Goal: Task Accomplishment & Management: Manage account settings

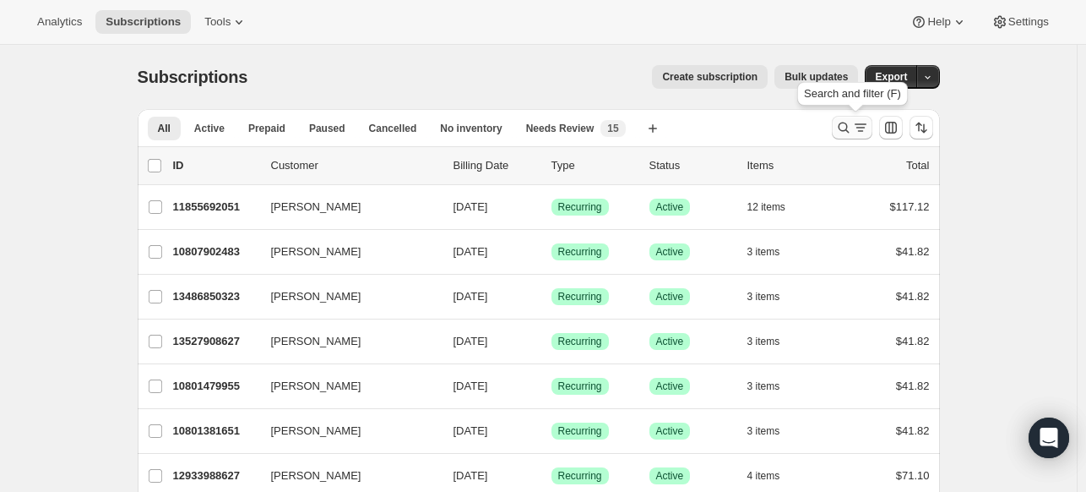
click at [848, 124] on icon "Search and filter results" at bounding box center [844, 127] width 17 height 17
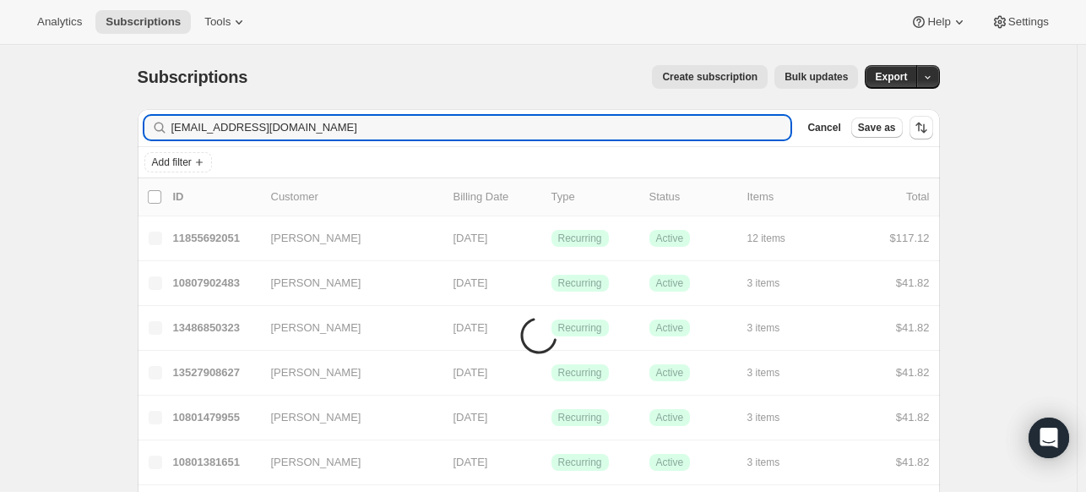
type input "[EMAIL_ADDRESS][DOMAIN_NAME]"
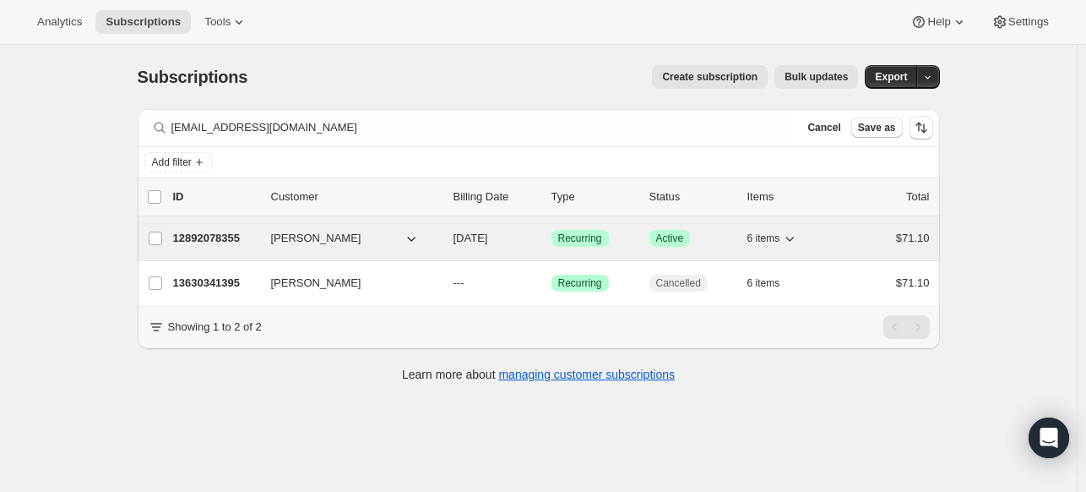
click at [216, 235] on p "12892078355" at bounding box center [215, 238] width 84 height 17
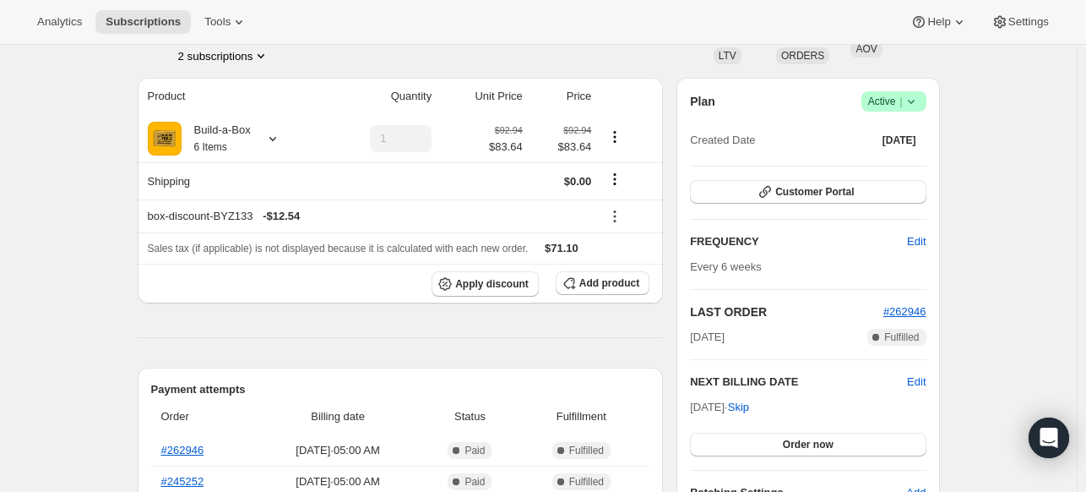
scroll to position [84, 0]
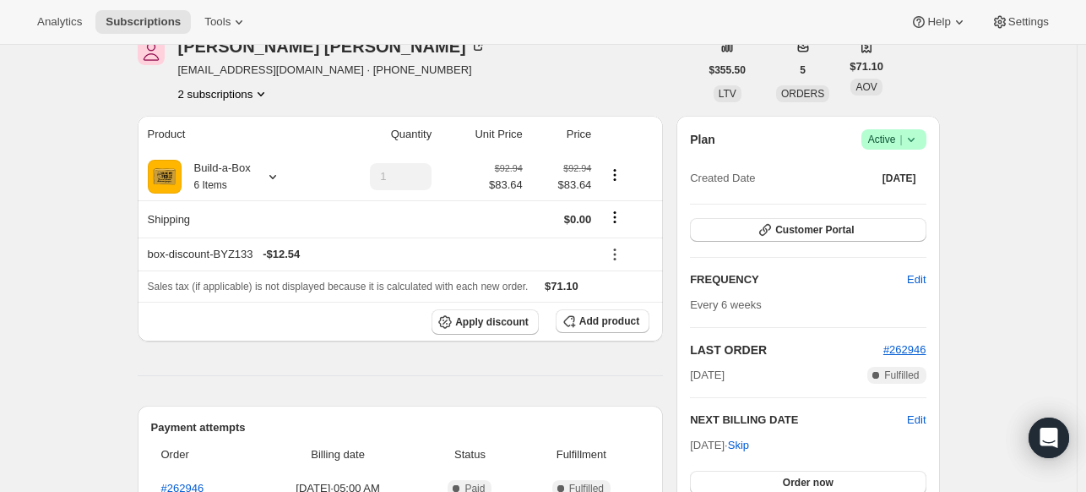
click at [920, 139] on icon at bounding box center [911, 139] width 17 height 17
click at [867, 206] on span "Cancel subscription" at bounding box center [891, 200] width 95 height 13
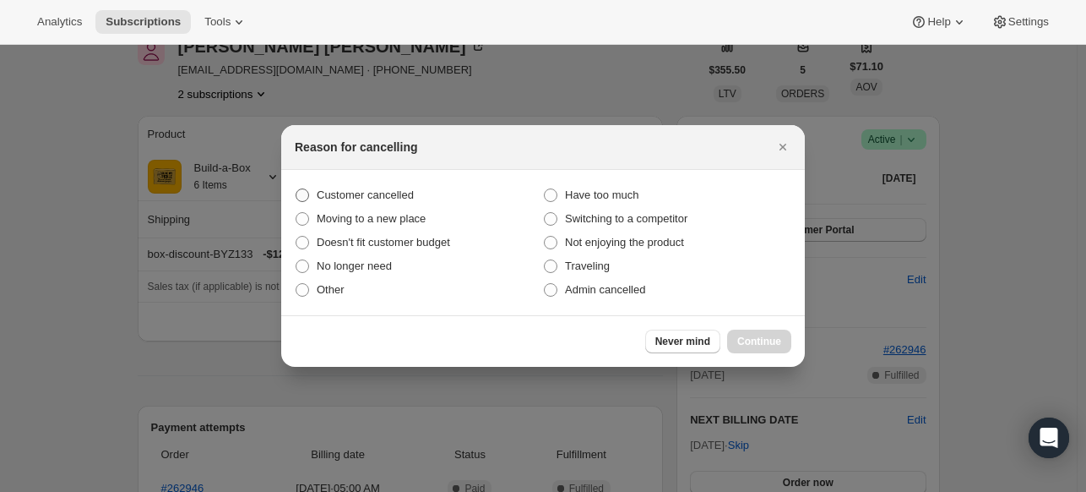
click at [372, 201] on span "Customer cancelled" at bounding box center [365, 194] width 97 height 13
click at [297, 189] on input "Customer cancelled" at bounding box center [296, 188] width 1 height 1
radio input "true"
click at [738, 349] on button "Continue" at bounding box center [759, 341] width 64 height 24
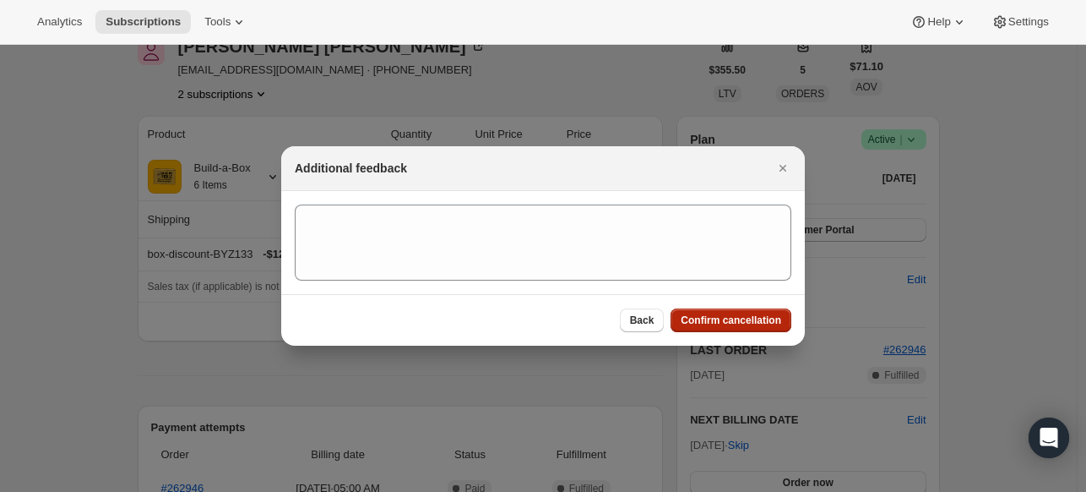
click at [742, 318] on span "Confirm cancellation" at bounding box center [731, 320] width 101 height 14
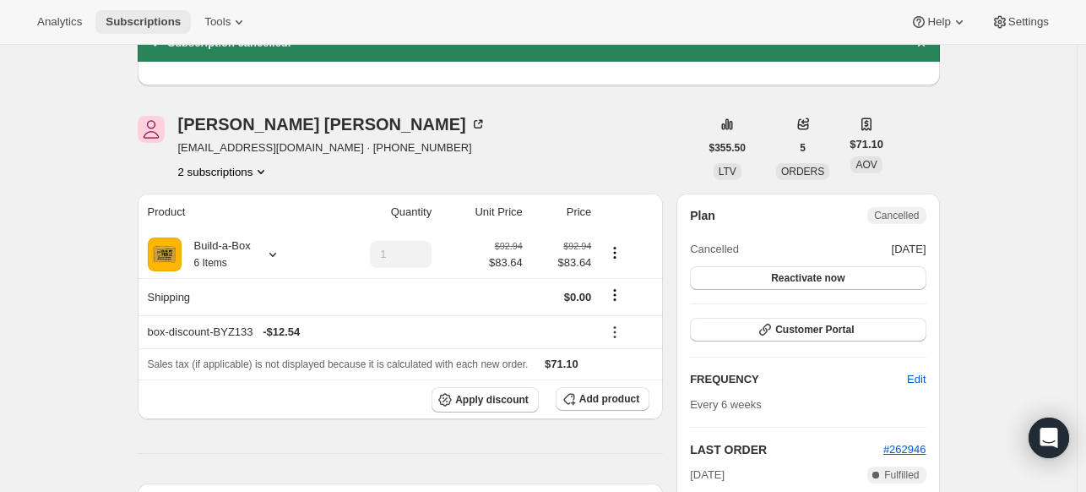
click at [176, 18] on span "Subscriptions" at bounding box center [143, 22] width 75 height 14
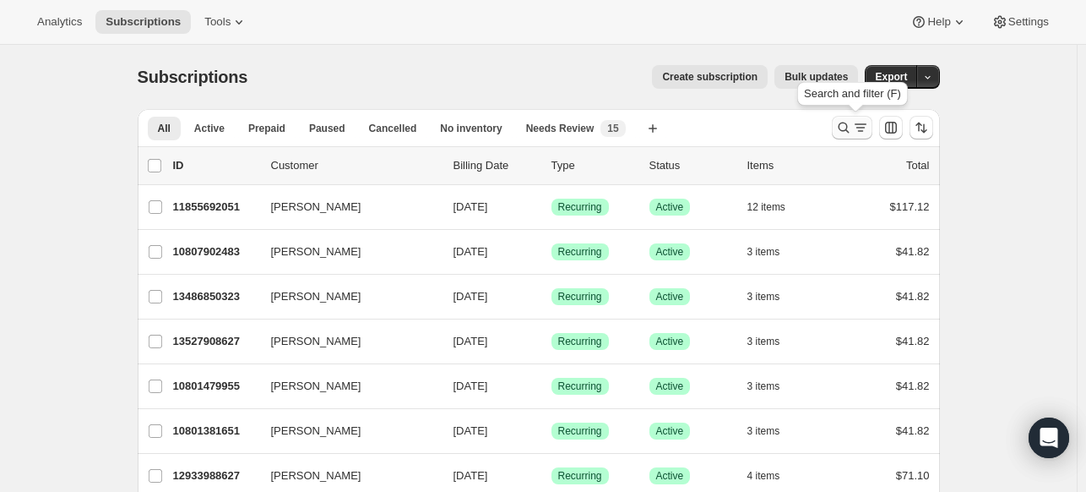
click at [851, 137] on button "Search and filter results" at bounding box center [852, 128] width 41 height 24
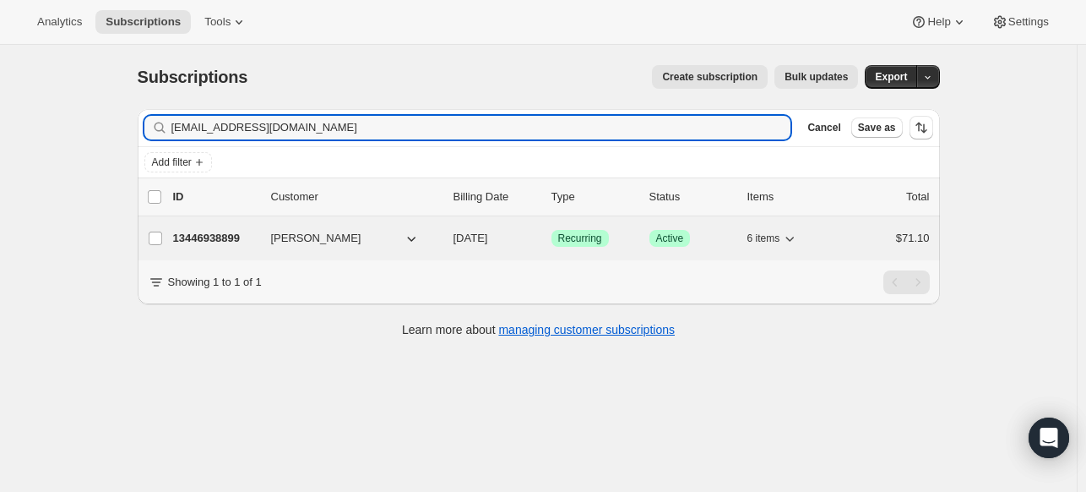
type input "[EMAIL_ADDRESS][DOMAIN_NAME]"
click at [222, 239] on p "13446938899" at bounding box center [215, 238] width 84 height 17
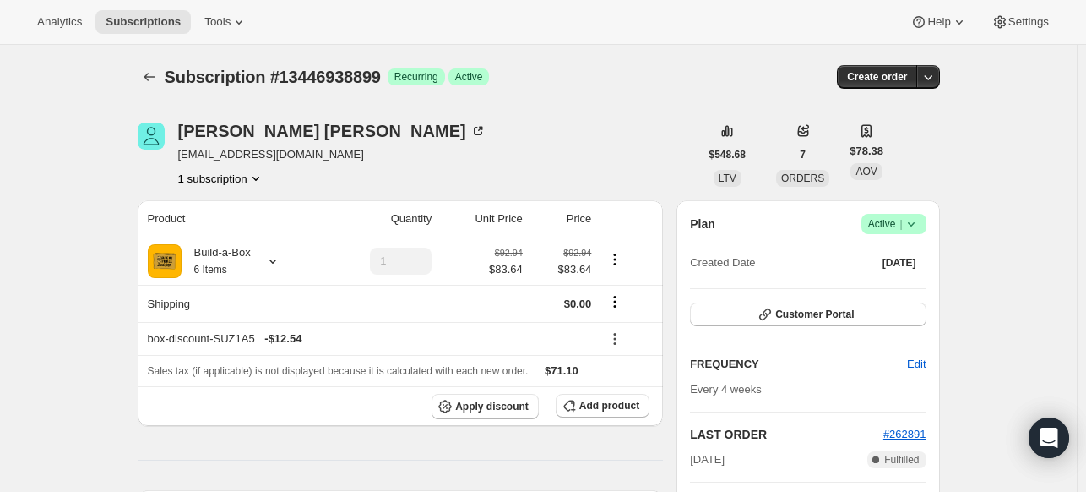
click at [920, 220] on icon at bounding box center [911, 223] width 17 height 17
click at [900, 250] on span "Pause subscription" at bounding box center [890, 256] width 93 height 13
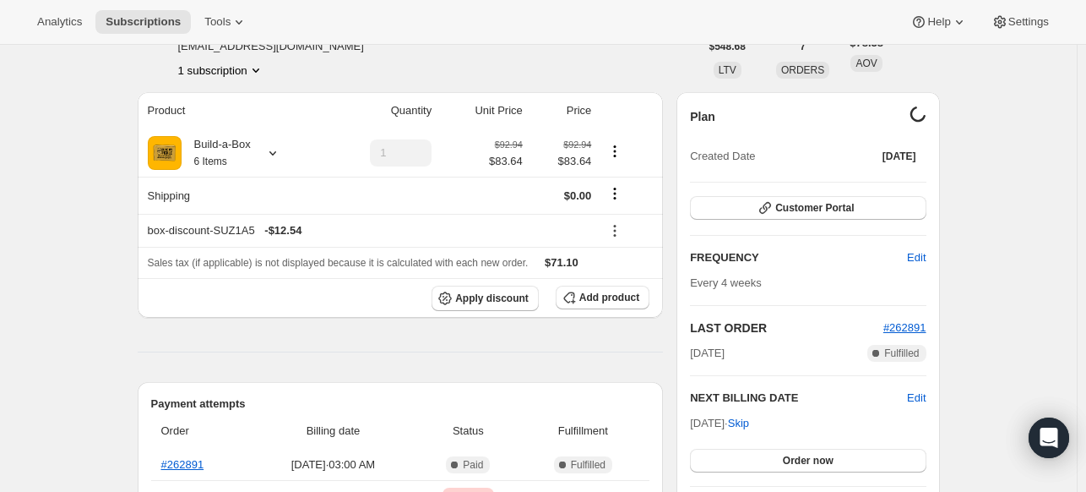
scroll to position [253, 0]
